Goal: Task Accomplishment & Management: Manage account settings

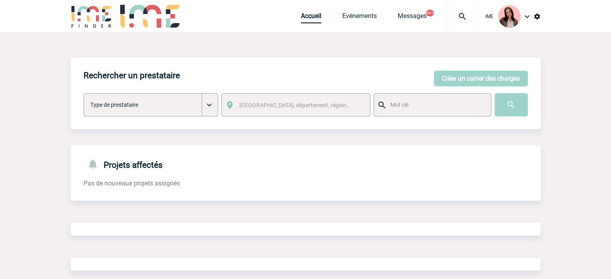
click at [462, 6] on div at bounding box center [463, 16] width 30 height 32
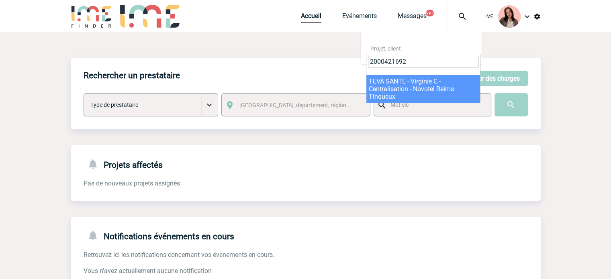
type input "2000421692"
select select "21193"
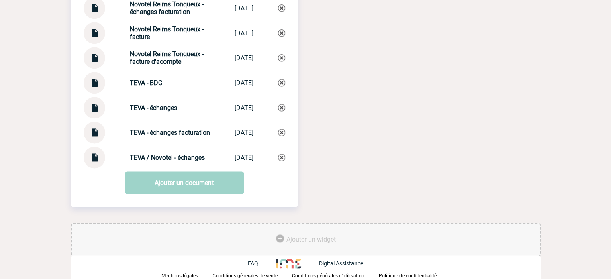
scroll to position [1015, 0]
click at [96, 32] on img at bounding box center [94, 30] width 10 height 16
click at [157, 124] on div "TEVA - échanges facturation TEVA - échange... [DATE]" at bounding box center [185, 133] width 202 height 22
drag, startPoint x: 137, startPoint y: 129, endPoint x: 162, endPoint y: 137, distance: 27.1
click at [162, 137] on div "TEVA - échanges facturation TEVA - échange... [DATE]" at bounding box center [185, 133] width 202 height 22
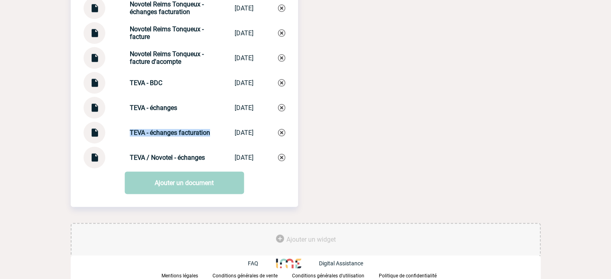
copy strong "TEVA - échanges facturation"
click at [278, 130] on img at bounding box center [281, 132] width 7 height 7
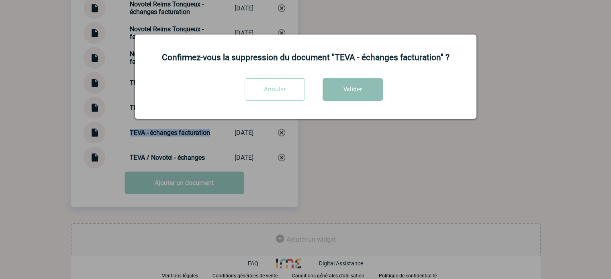
click at [352, 87] on button "Valider" at bounding box center [353, 89] width 60 height 23
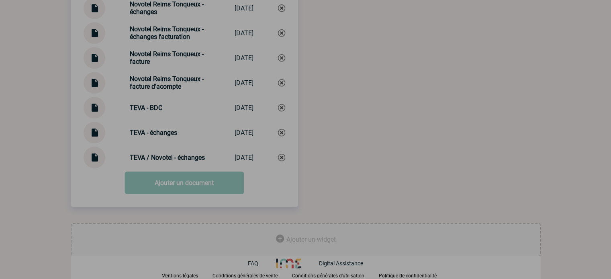
scroll to position [990, 0]
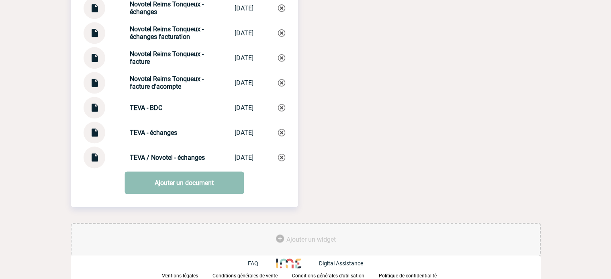
click at [207, 181] on link "Ajouter un document" at bounding box center [184, 183] width 119 height 23
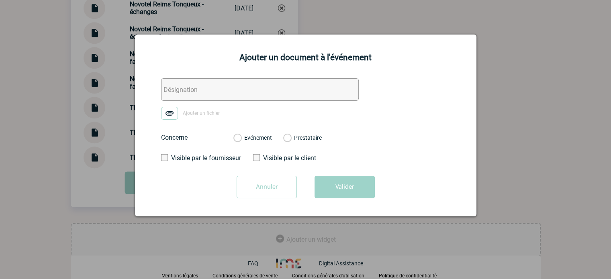
click at [157, 90] on form "Ajouter un fichier Concerne Evénement Prestataire Visible par le fournisseur Vi…" at bounding box center [305, 141] width 321 height 126
click at [215, 96] on input "text" at bounding box center [260, 89] width 198 height 23
paste input "TEVA - échanges facturation"
type input "TEVA - échanges facturation"
click at [175, 112] on img at bounding box center [169, 113] width 17 height 13
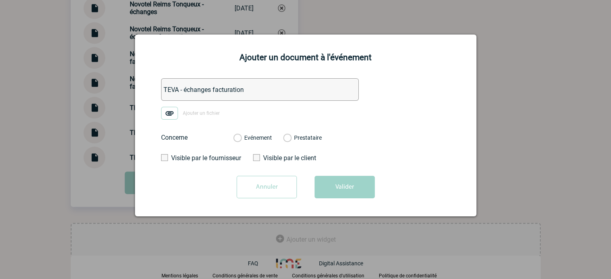
click at [0, 0] on input "Ajouter un fichier" at bounding box center [0, 0] width 0 height 0
click at [241, 136] on label "Evénement" at bounding box center [237, 138] width 8 height 7
click at [0, 0] on input "Evénement" at bounding box center [0, 0] width 0 height 0
click at [346, 198] on button "Valider" at bounding box center [345, 187] width 60 height 23
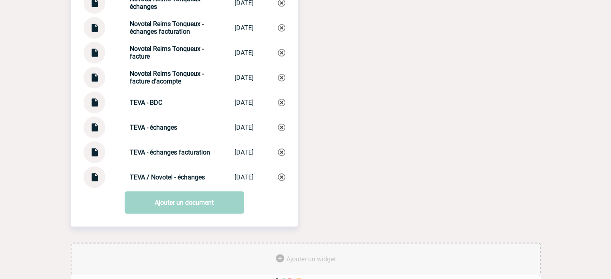
drag, startPoint x: 138, startPoint y: 86, endPoint x: 132, endPoint y: 80, distance: 8.2
click at [138, 85] on strong "Novotel Reims Tonqueux - facture d'acompte" at bounding box center [167, 77] width 74 height 15
drag, startPoint x: 121, startPoint y: 54, endPoint x: 149, endPoint y: 63, distance: 29.0
click at [149, 63] on div "Novotel Reims Tonqueux - facture Novotel Reims T... 23/09/2025" at bounding box center [185, 53] width 202 height 22
copy strong "Novotel Reims Tonqueux - facture"
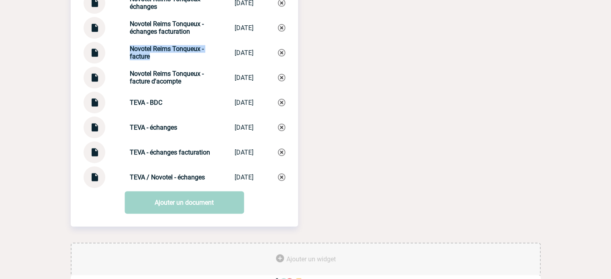
click at [133, 54] on strong "Novotel Reims Tonqueux - facture" at bounding box center [167, 52] width 74 height 15
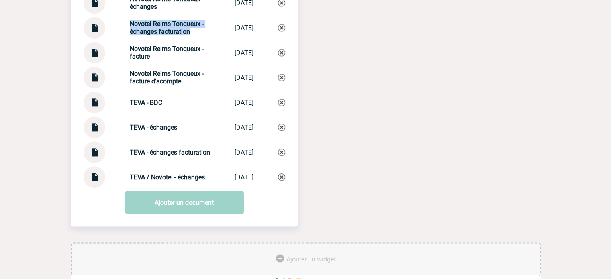
drag, startPoint x: 127, startPoint y: 31, endPoint x: 190, endPoint y: 38, distance: 63.1
click at [190, 38] on div "Novotel Reims Tonqueux - échanges facturation Novotel Reims T... 23/09/2025" at bounding box center [185, 28] width 202 height 22
copy strong "Novotel Reims Tonqueux - échanges facturation"
click at [281, 31] on img at bounding box center [281, 27] width 7 height 7
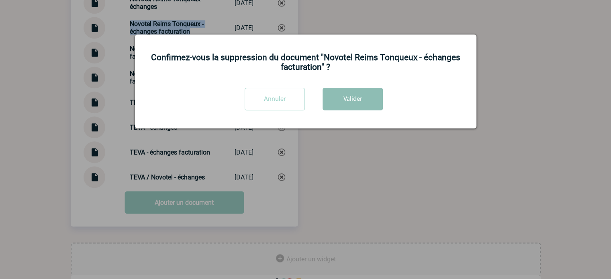
click at [353, 96] on button "Valider" at bounding box center [353, 99] width 60 height 23
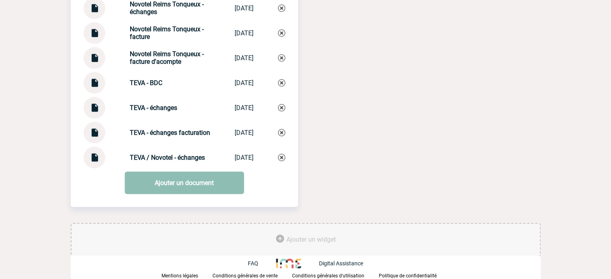
click at [169, 180] on link "Ajouter un document" at bounding box center [184, 183] width 119 height 23
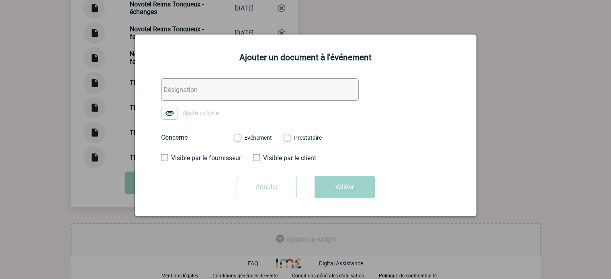
click at [174, 88] on input "text" at bounding box center [260, 89] width 198 height 23
paste input "Novotel Reims Tonqueux - échanges facturation"
type input "Novotel Reims Tonqueux - échanges facturation"
click at [167, 113] on img at bounding box center [169, 113] width 17 height 13
click at [0, 0] on input "Ajouter un fichier" at bounding box center [0, 0] width 0 height 0
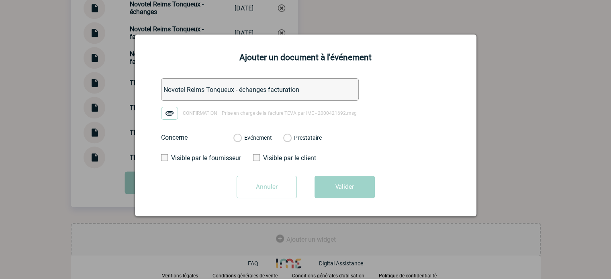
click at [241, 139] on label "Evénement" at bounding box center [237, 138] width 8 height 7
click at [0, 0] on input "Evénement" at bounding box center [0, 0] width 0 height 0
click at [336, 186] on button "Valider" at bounding box center [345, 187] width 60 height 23
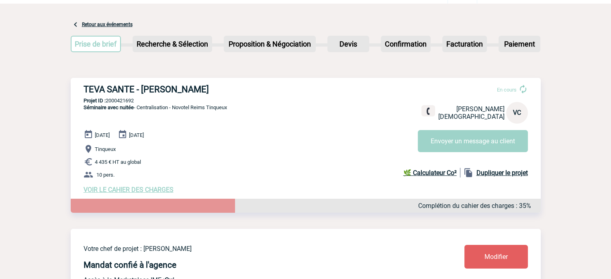
scroll to position [0, 0]
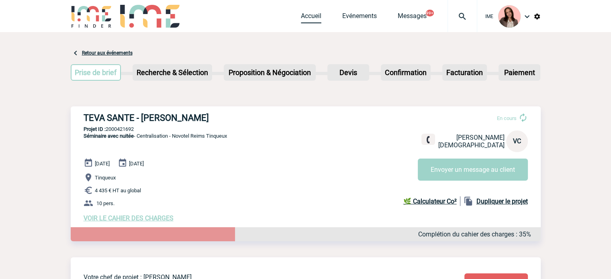
drag, startPoint x: 310, startPoint y: 19, endPoint x: 262, endPoint y: 142, distance: 131.7
click at [310, 19] on link "Accueil" at bounding box center [311, 17] width 20 height 11
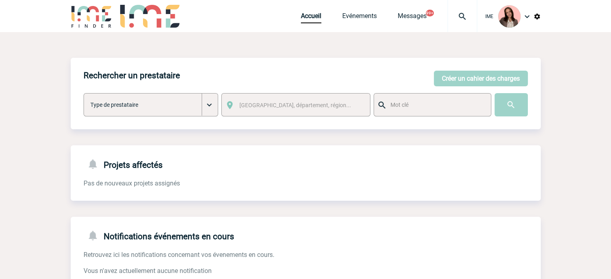
click at [468, 9] on div at bounding box center [463, 16] width 30 height 32
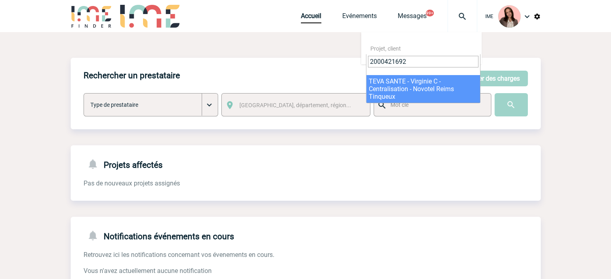
type input "2000421692"
select select "21193"
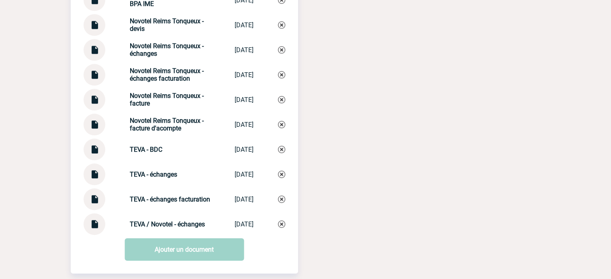
scroll to position [924, 0]
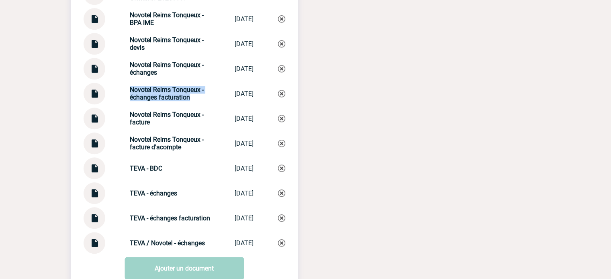
drag, startPoint x: 119, startPoint y: 93, endPoint x: 191, endPoint y: 106, distance: 73.1
click at [191, 104] on div "Novotel Reims Tonqueux - échanges facturation Novotel Reims T... [DATE]" at bounding box center [185, 94] width 202 height 22
copy strong "Novotel Reims Tonqueux - échanges facturation"
click at [283, 97] on img at bounding box center [281, 93] width 7 height 7
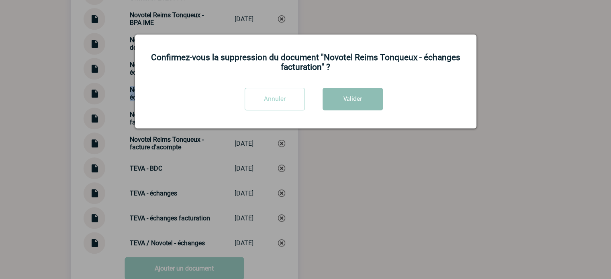
click at [338, 98] on button "Valider" at bounding box center [353, 99] width 60 height 23
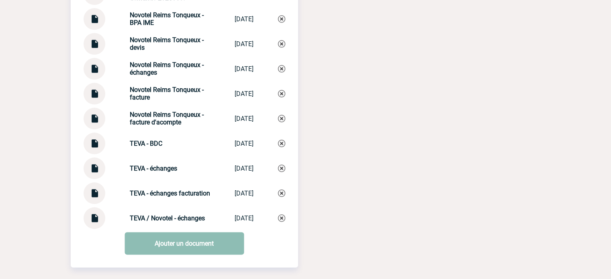
click at [182, 246] on link "Ajouter un document" at bounding box center [184, 243] width 119 height 23
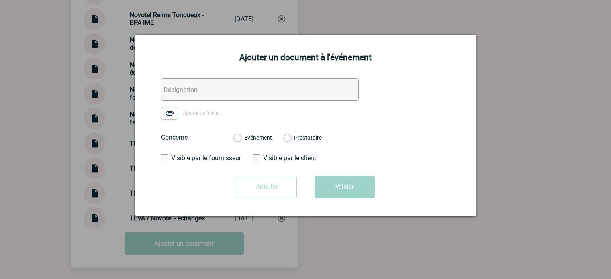
click at [170, 94] on input "text" at bounding box center [260, 89] width 198 height 23
paste input "Novotel Reims Tonqueux - échanges facturation"
type input "Novotel Reims Tonqueux - échanges facturation"
click at [166, 120] on form "Novotel Reims Tonqueux - échanges facturation Ajouter un fichier Concerne Evéne…" at bounding box center [305, 141] width 321 height 126
click at [163, 117] on img at bounding box center [169, 113] width 17 height 13
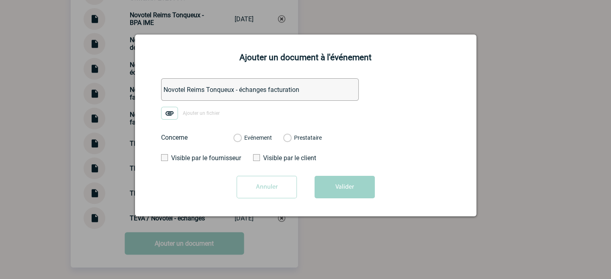
click at [0, 0] on input "Ajouter un fichier" at bounding box center [0, 0] width 0 height 0
click at [241, 139] on label "Evénement" at bounding box center [237, 138] width 8 height 7
click at [0, 0] on input "Evénement" at bounding box center [0, 0] width 0 height 0
click at [344, 185] on button "Valider" at bounding box center [345, 187] width 60 height 23
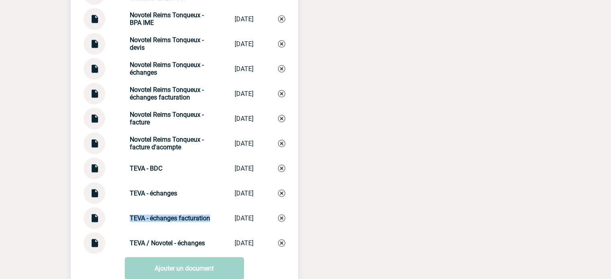
drag, startPoint x: 123, startPoint y: 214, endPoint x: 164, endPoint y: 228, distance: 43.7
click at [164, 228] on div "TEVA - échanges facturation TEVA - échange... [DATE]" at bounding box center [185, 218] width 202 height 22
copy strong "TEVA - échanges facturation"
click at [281, 221] on img at bounding box center [281, 218] width 7 height 7
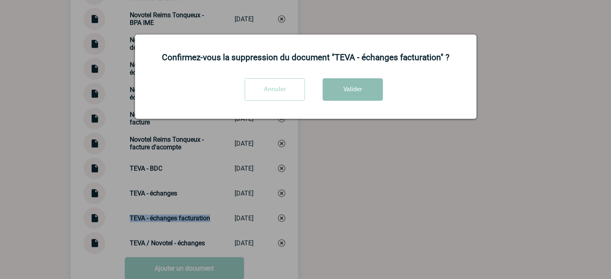
click at [345, 93] on button "Valider" at bounding box center [353, 89] width 60 height 23
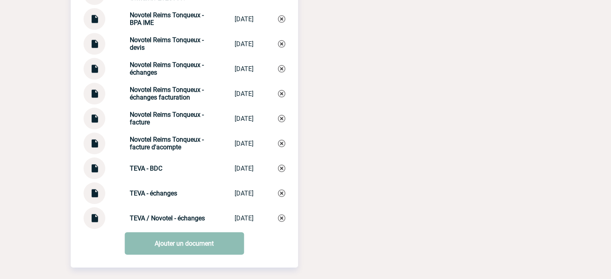
click at [192, 244] on link "Ajouter un document" at bounding box center [184, 243] width 119 height 23
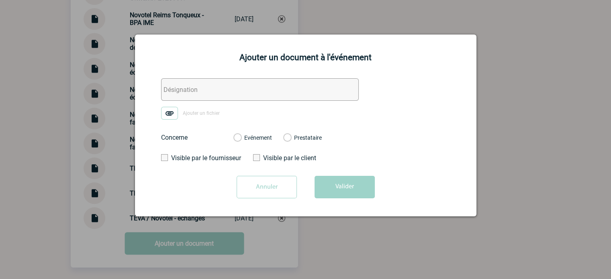
click at [170, 103] on form "Ajouter un fichier Concerne Evénement Prestataire Visible par le fournisseur Vi…" at bounding box center [305, 141] width 321 height 126
drag, startPoint x: 174, startPoint y: 91, endPoint x: 172, endPoint y: 103, distance: 12.1
click at [174, 91] on input "text" at bounding box center [260, 89] width 198 height 23
paste input "TEVA - échanges facturation"
type input "TEVA - échanges facturation"
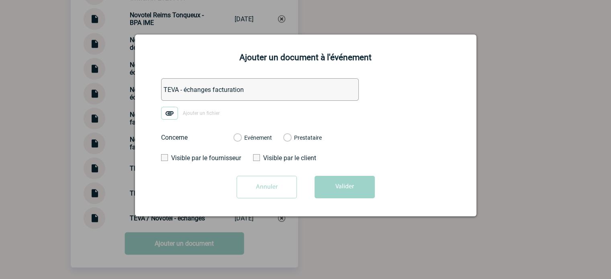
click at [170, 113] on img at bounding box center [169, 113] width 17 height 13
click at [0, 0] on input "Ajouter un fichier" at bounding box center [0, 0] width 0 height 0
drag, startPoint x: 256, startPoint y: 137, endPoint x: 265, endPoint y: 147, distance: 14.3
click at [241, 137] on label "Evénement" at bounding box center [237, 138] width 8 height 7
click at [0, 0] on input "Evénement" at bounding box center [0, 0] width 0 height 0
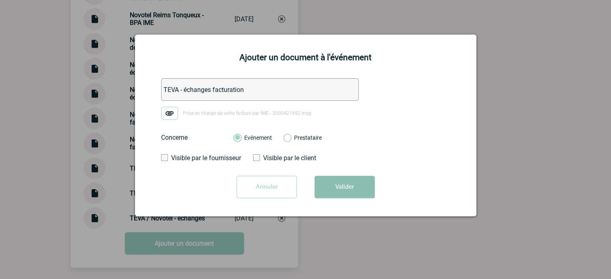
click at [350, 194] on button "Valider" at bounding box center [345, 187] width 60 height 23
